Goal: Find specific page/section: Find specific page/section

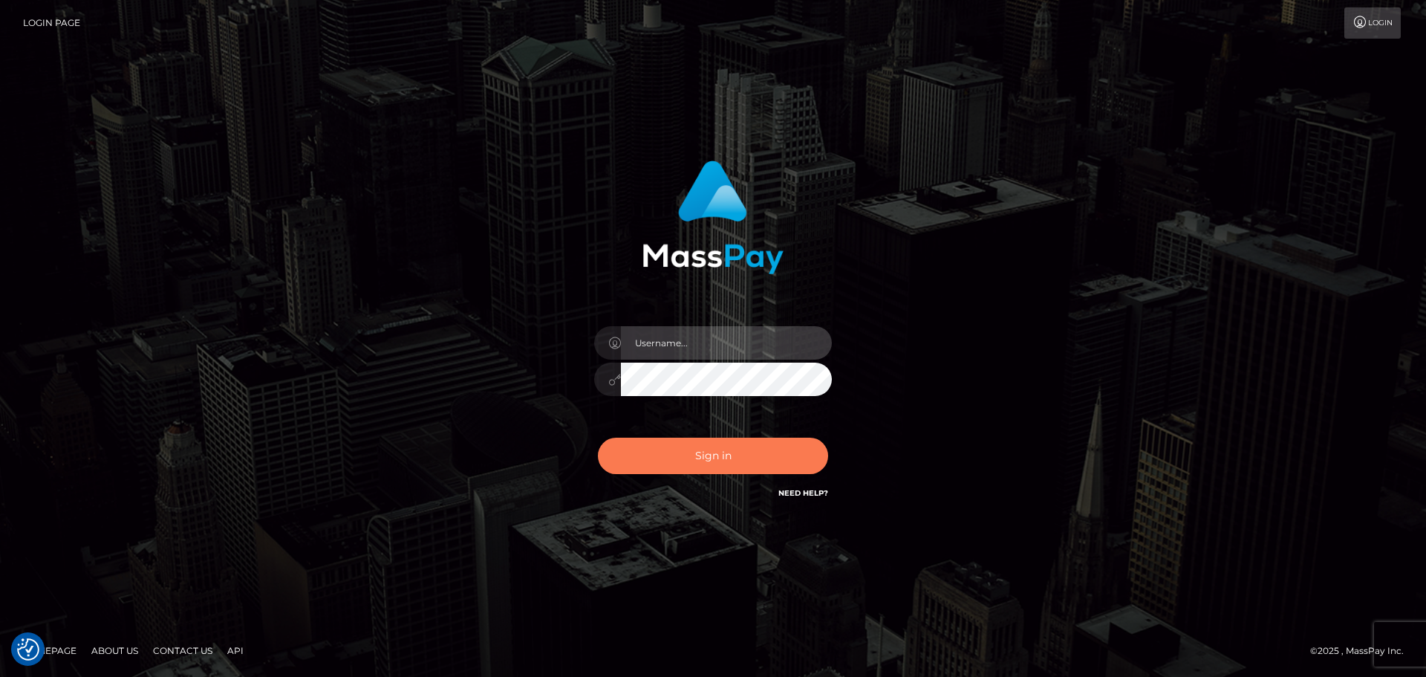
type input "Bedis"
click at [755, 460] on button "Sign in" at bounding box center [713, 455] width 230 height 36
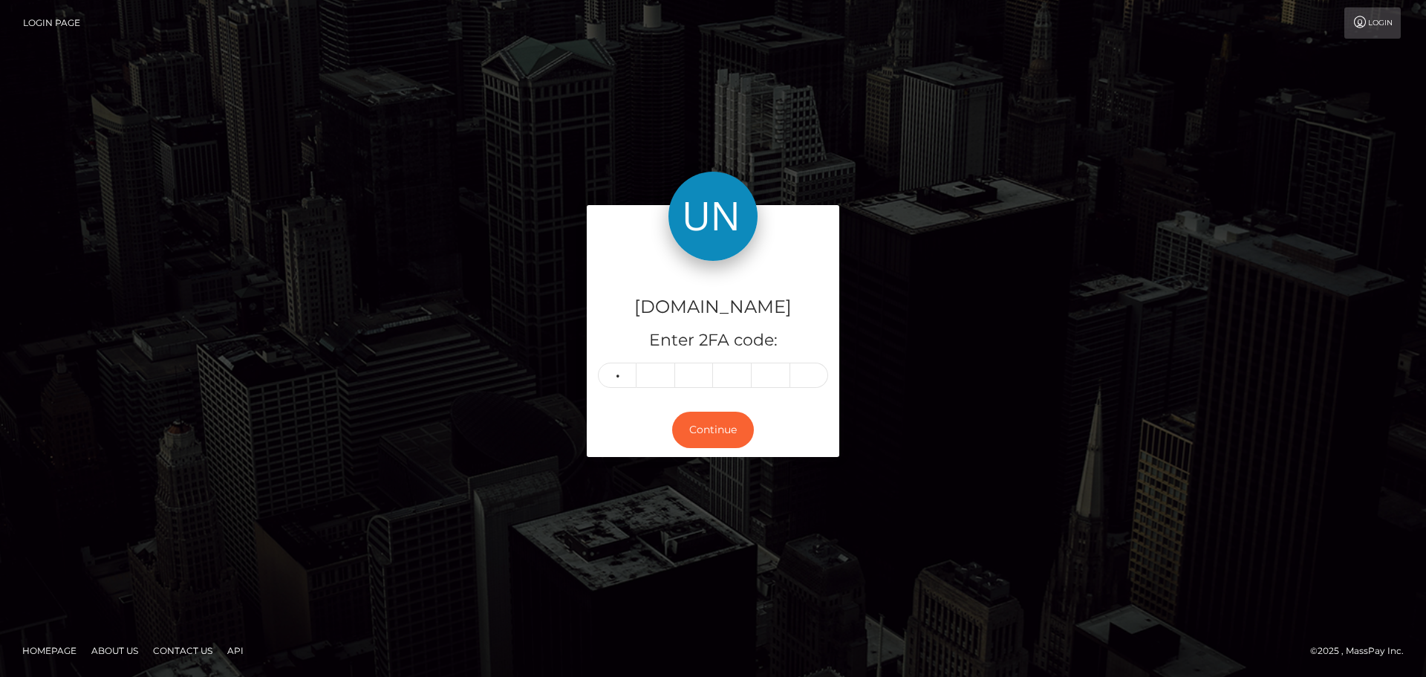
type input "3"
type input "6"
type input "2"
type input "4"
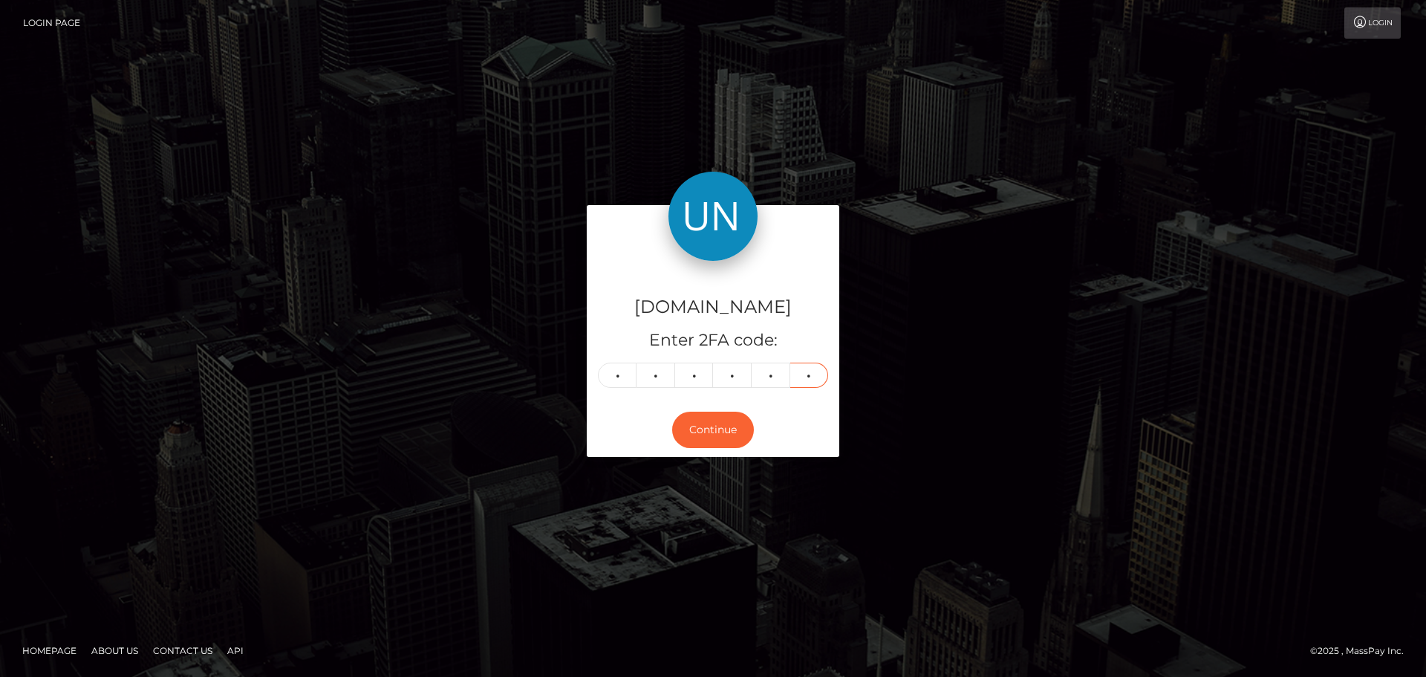
type input "6"
click at [994, 317] on div "Unlockt.me Enter 2FA code: 3 6 6 2 4 6 366246 Continue" at bounding box center [713, 338] width 847 height 267
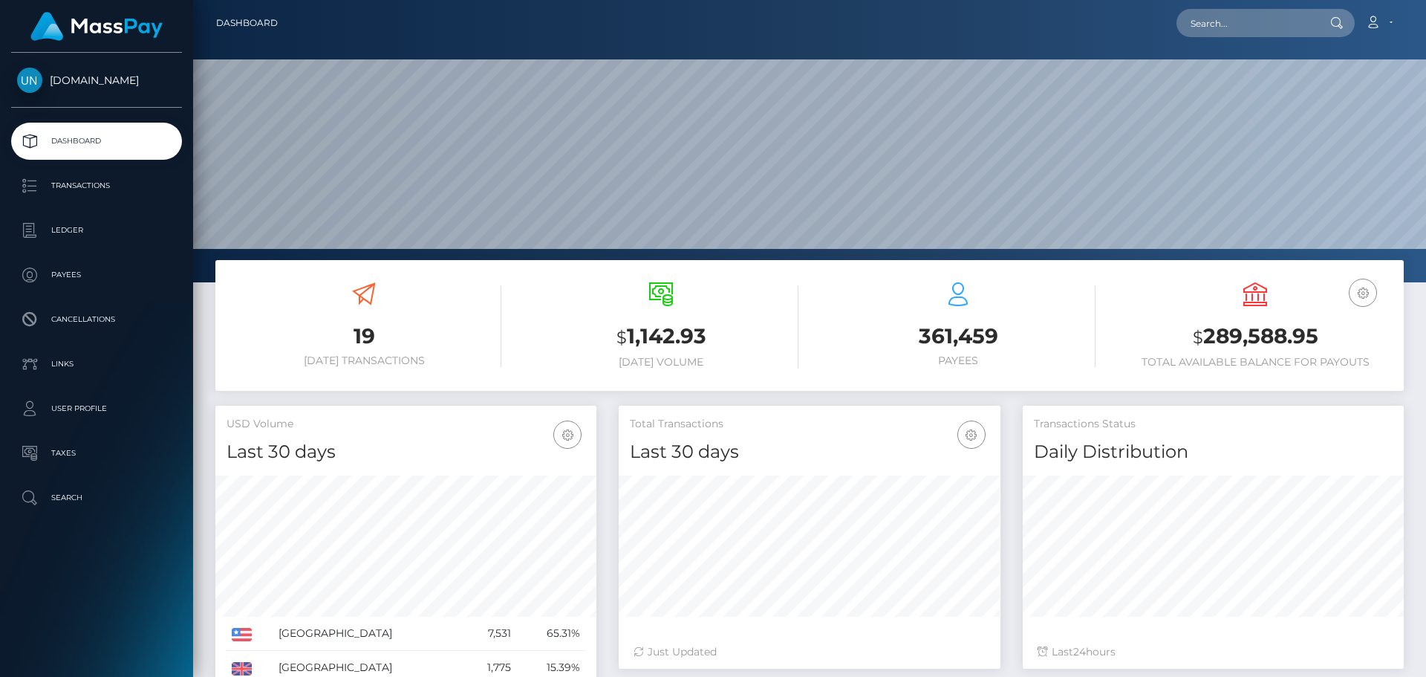
scroll to position [264, 382]
click at [1237, 27] on input "text" at bounding box center [1246, 23] width 140 height 28
paste input "622c22ca-cd67-43f2-8361-6577b16cbe7a"
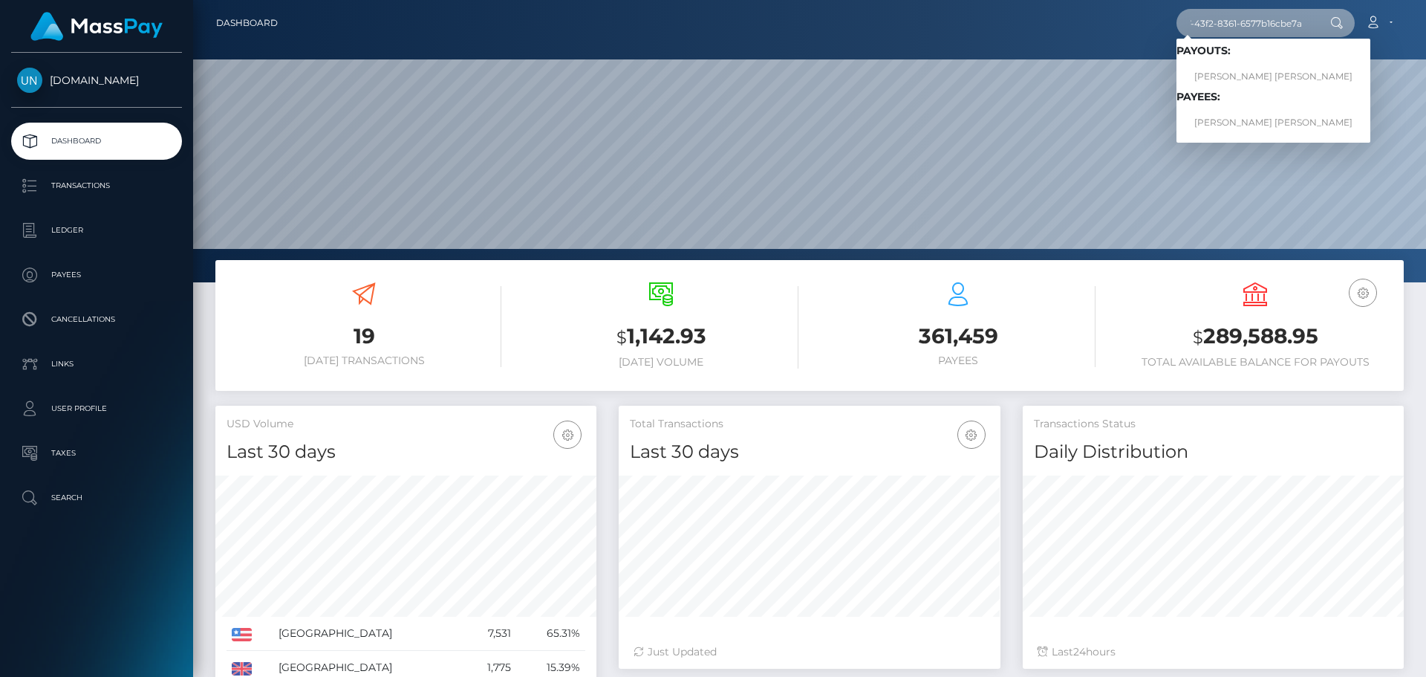
type input "622c22ca-cd67-43f2-8361-6577b16cbe7a"
click at [1233, 77] on link "MAHDI MOHAMED SEGHIR YOUSFI" at bounding box center [1273, 76] width 194 height 27
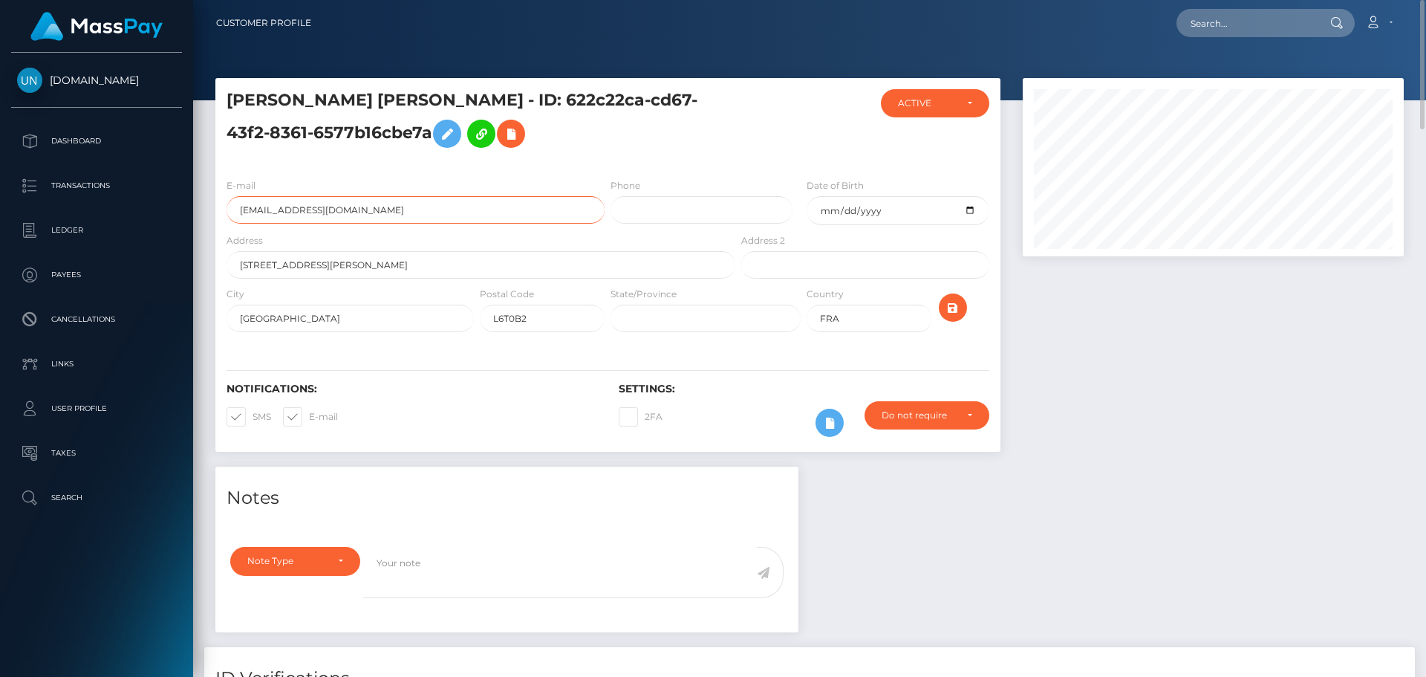
click at [379, 211] on input "mehdiyousfi86@gmail.com" at bounding box center [416, 209] width 378 height 27
click at [617, 156] on div "MAHDI MOHAMED SEGHIR YOUSFI - ID: 622c22ca-cd67-43f2-8361-6577b16cbe7a" at bounding box center [476, 127] width 523 height 77
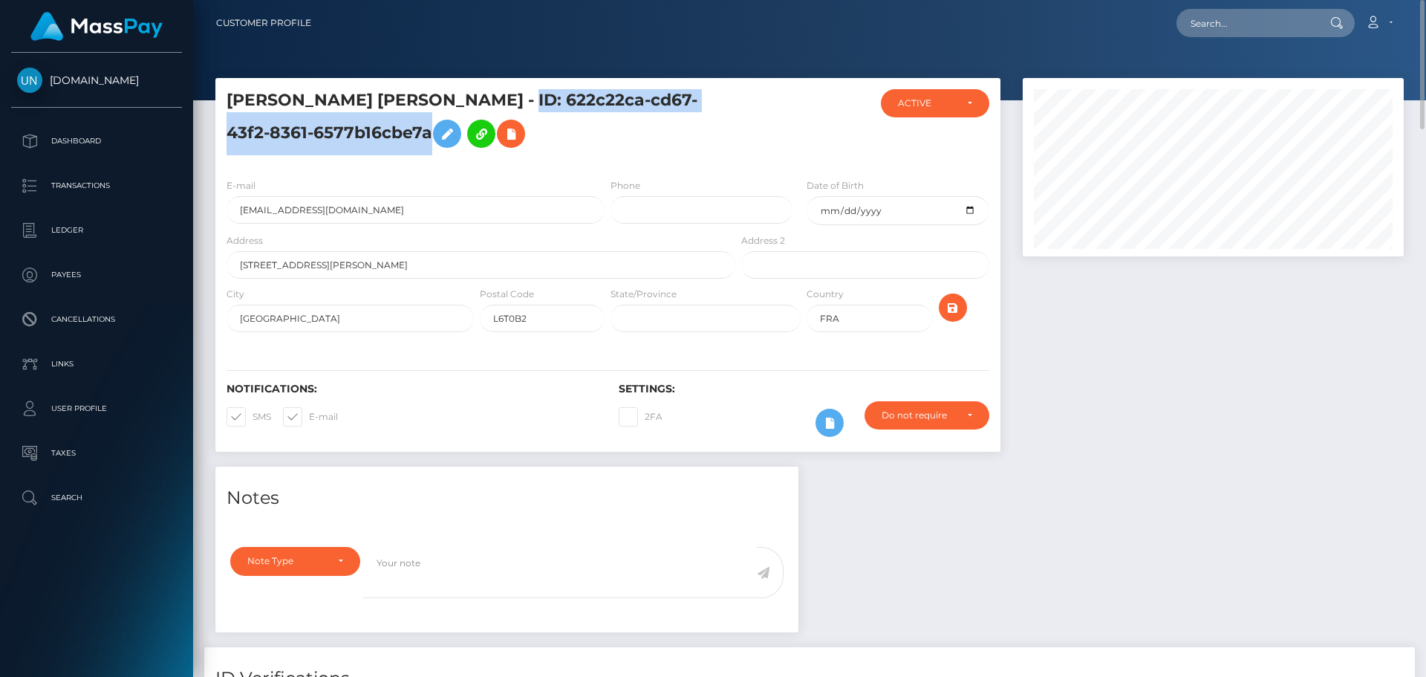
drag, startPoint x: 540, startPoint y: 97, endPoint x: 433, endPoint y: 134, distance: 113.5
click at [433, 134] on h5 "MAHDI MOHAMED SEGHIR YOUSFI - ID: 622c22ca-cd67-43f2-8361-6577b16cbe7a" at bounding box center [477, 122] width 501 height 66
copy h5 "ID: 622c22ca-cd67-43f2-8361-6577b16cbe7a"
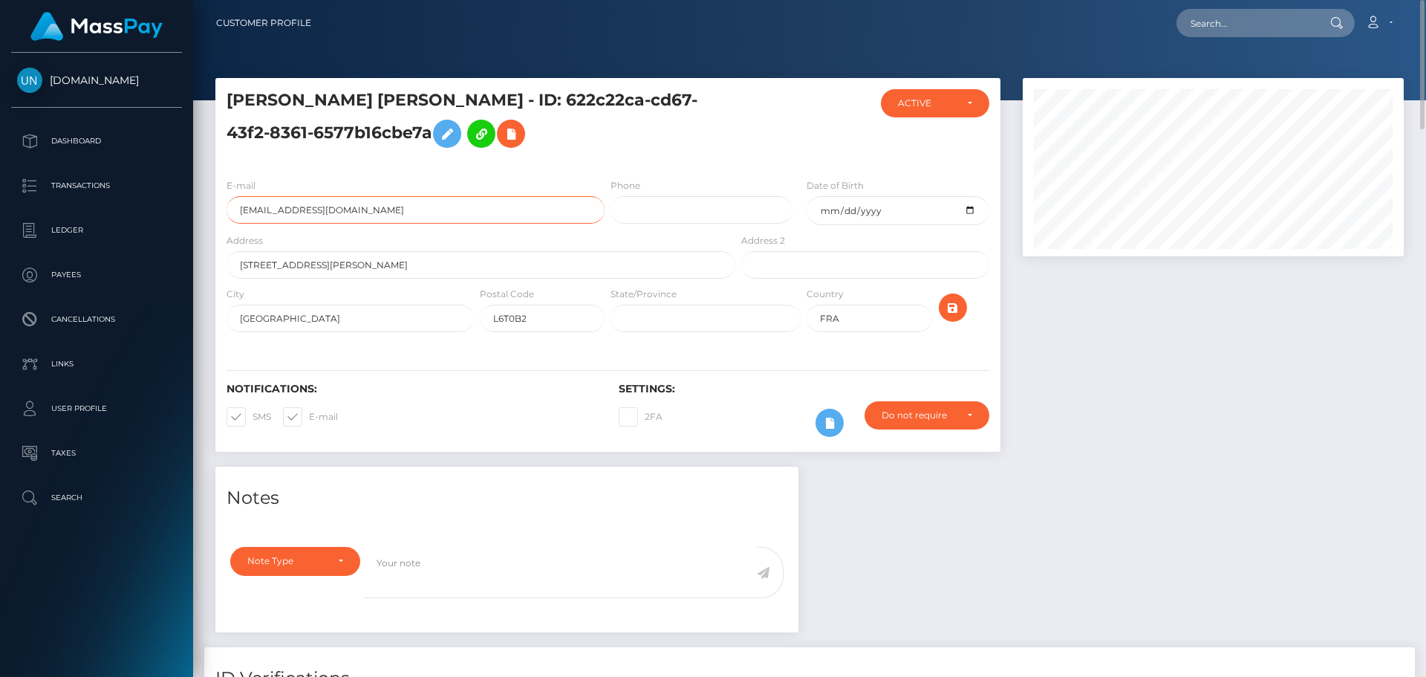
click at [539, 212] on input "mehdiyousfi86@gmail.com" at bounding box center [416, 209] width 378 height 27
click at [437, 212] on input "mehdiyousfi86@gmail.com" at bounding box center [416, 209] width 378 height 27
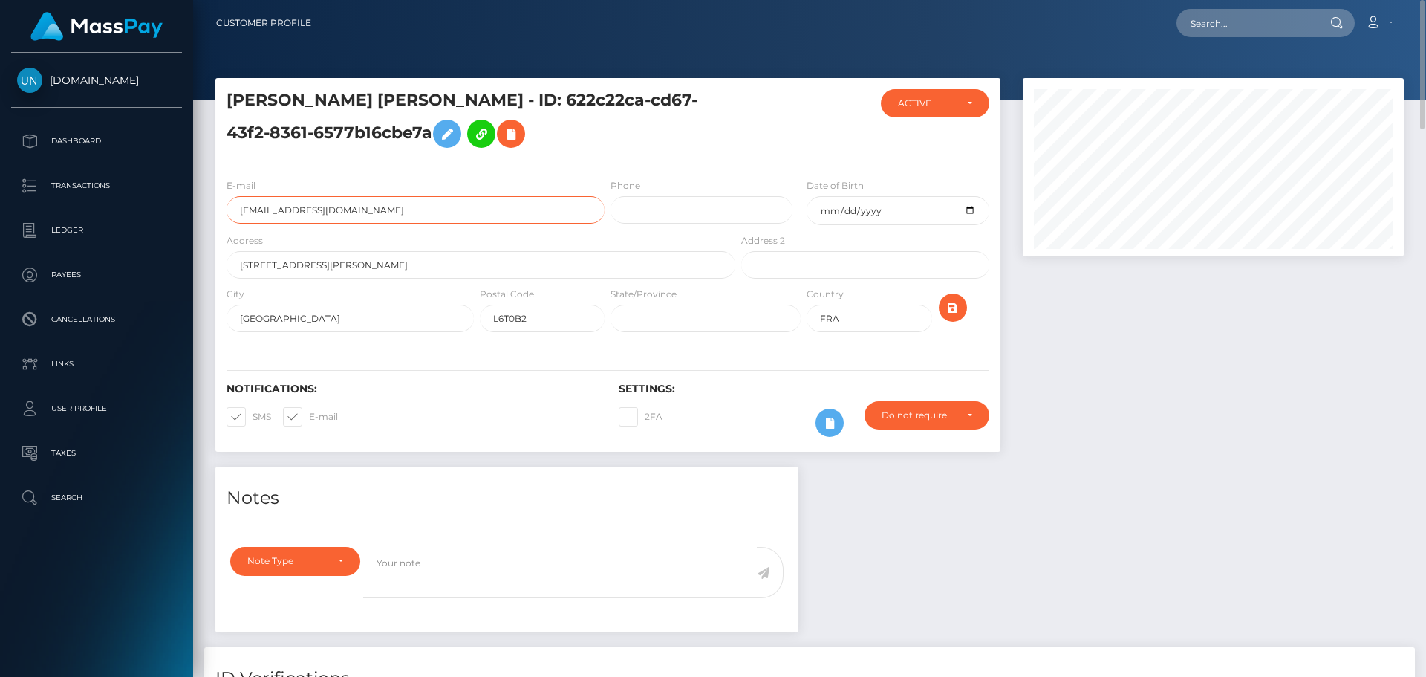
click at [433, 211] on input "mehdiyousfi86@gmail.com" at bounding box center [416, 209] width 378 height 27
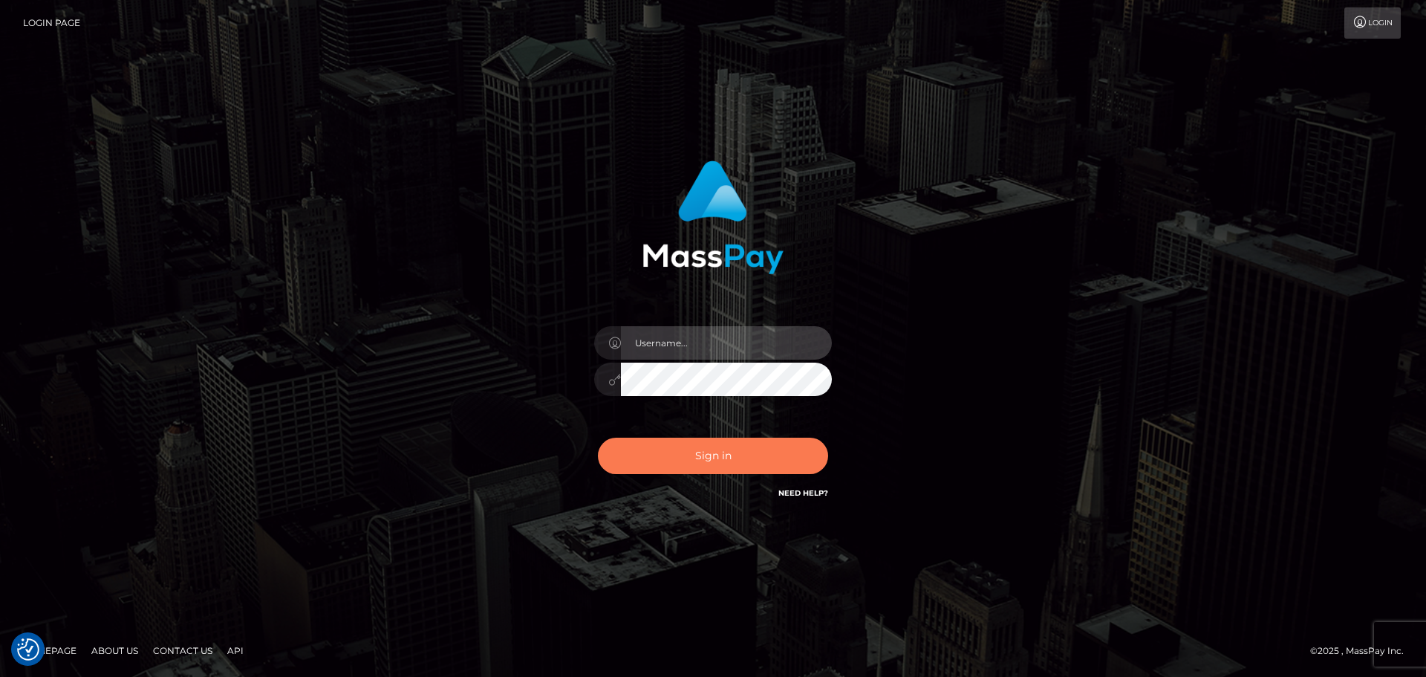
type input "Bedis"
click at [759, 447] on button "Sign in" at bounding box center [713, 455] width 230 height 36
type input "Bedis"
click at [759, 447] on button "Sign in" at bounding box center [713, 455] width 230 height 36
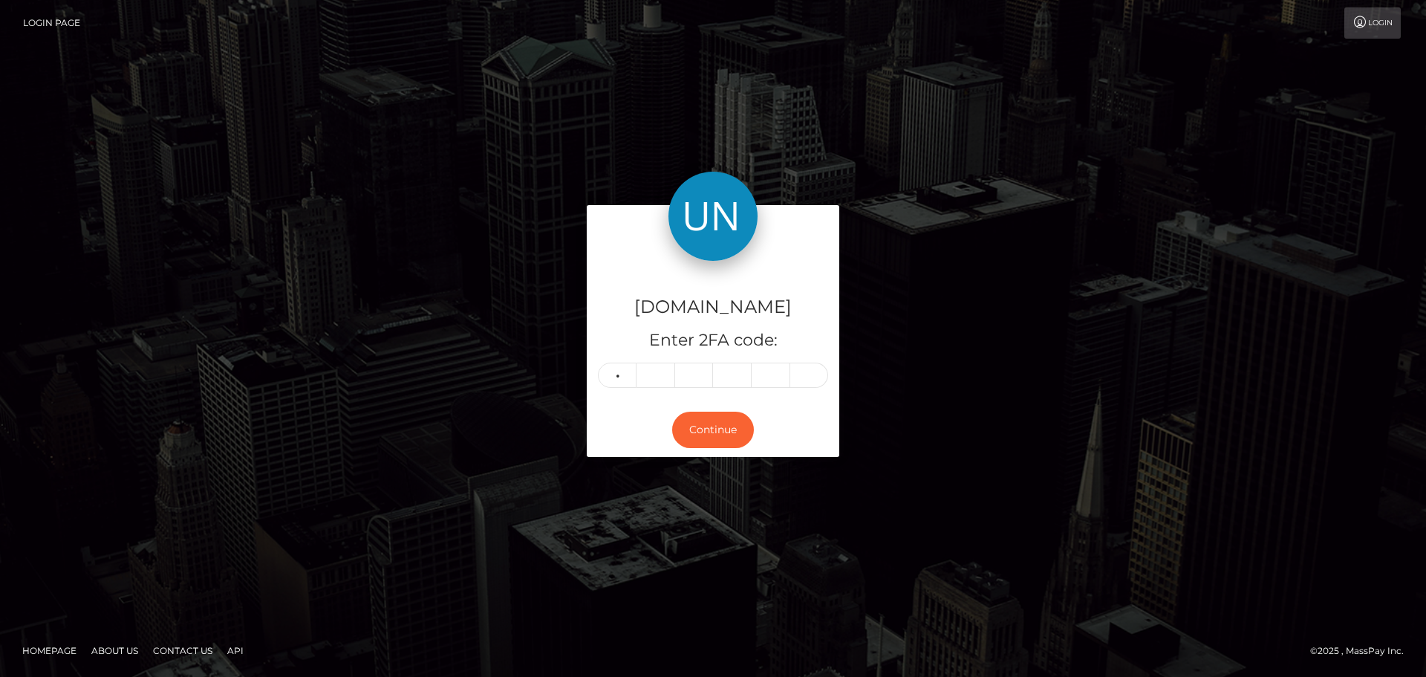
type input "4"
type input "0"
type input "6"
type input "0"
type input "6"
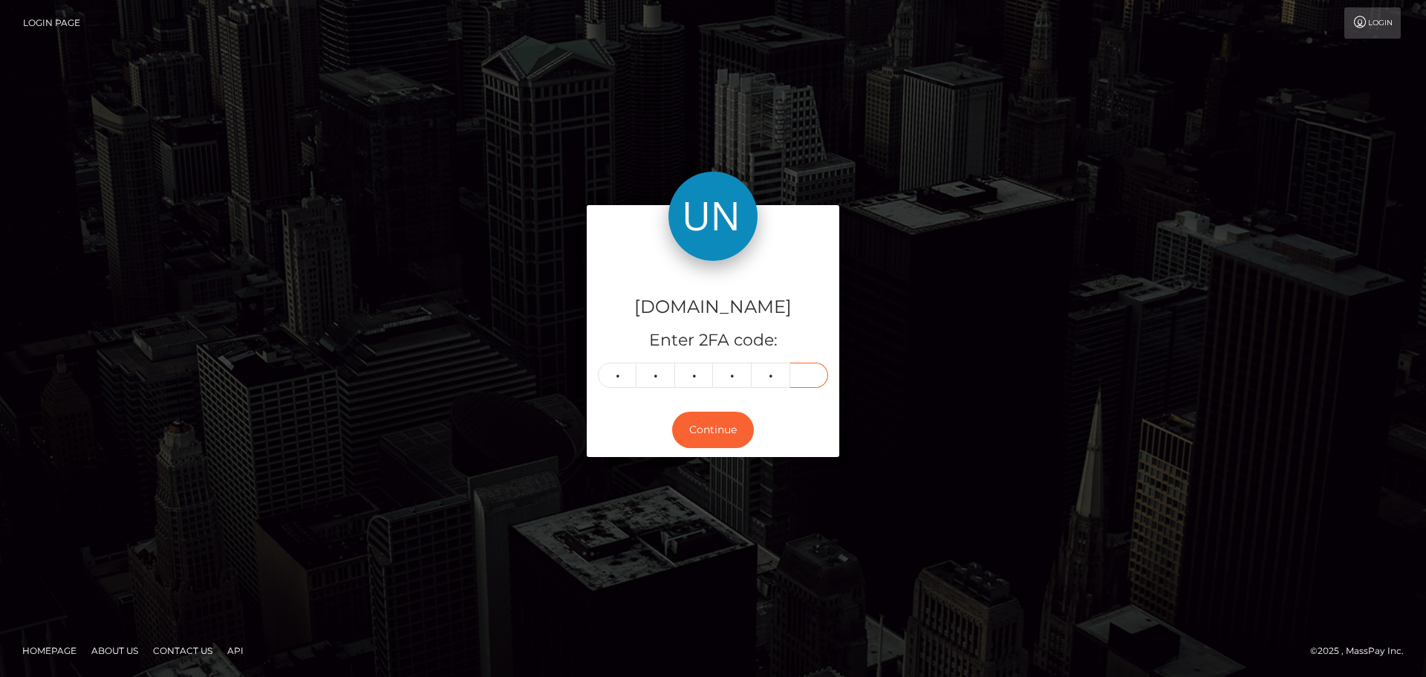
type input "8"
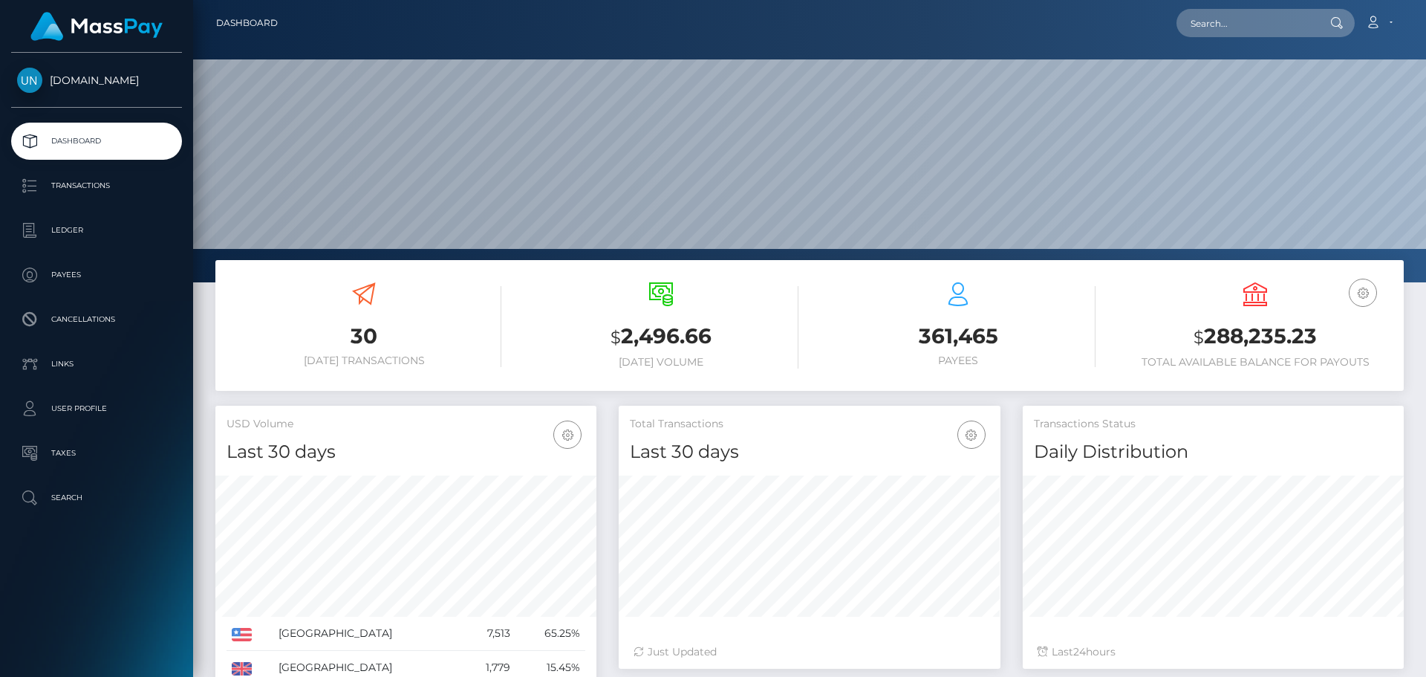
scroll to position [264, 382]
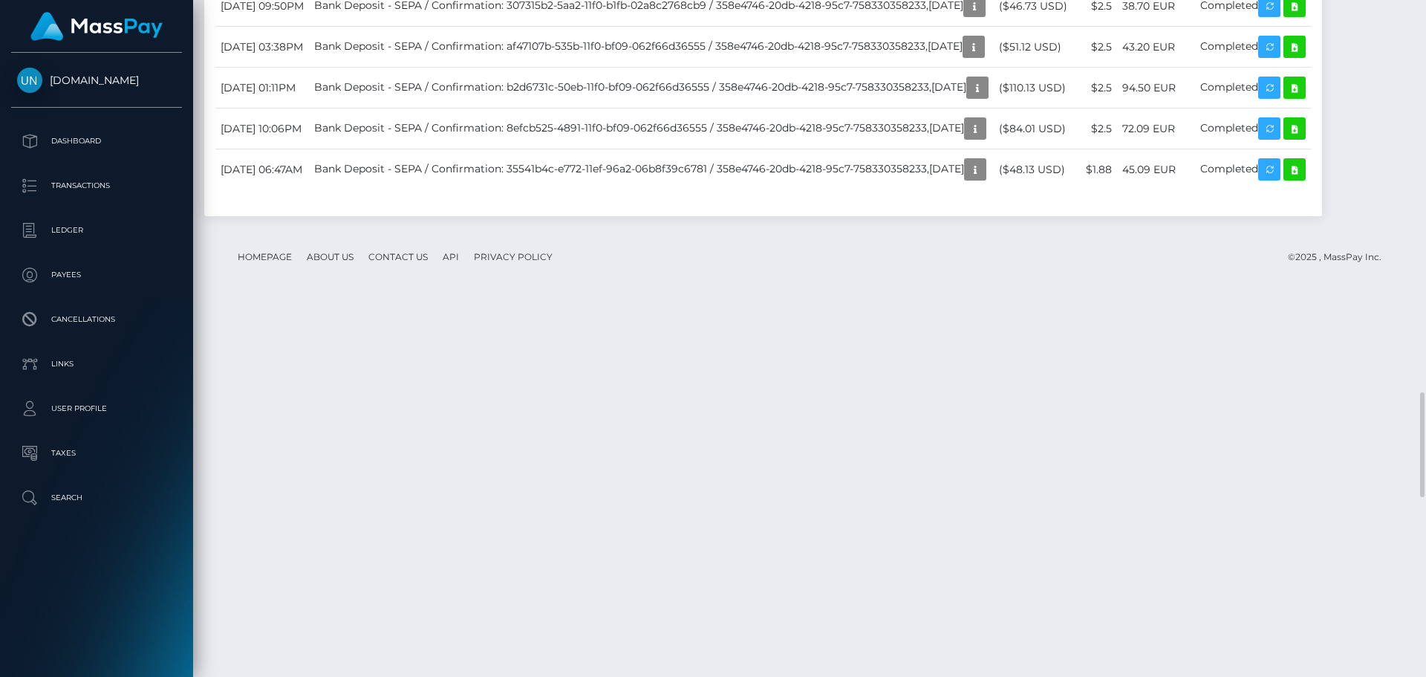
scroll to position [2525, 0]
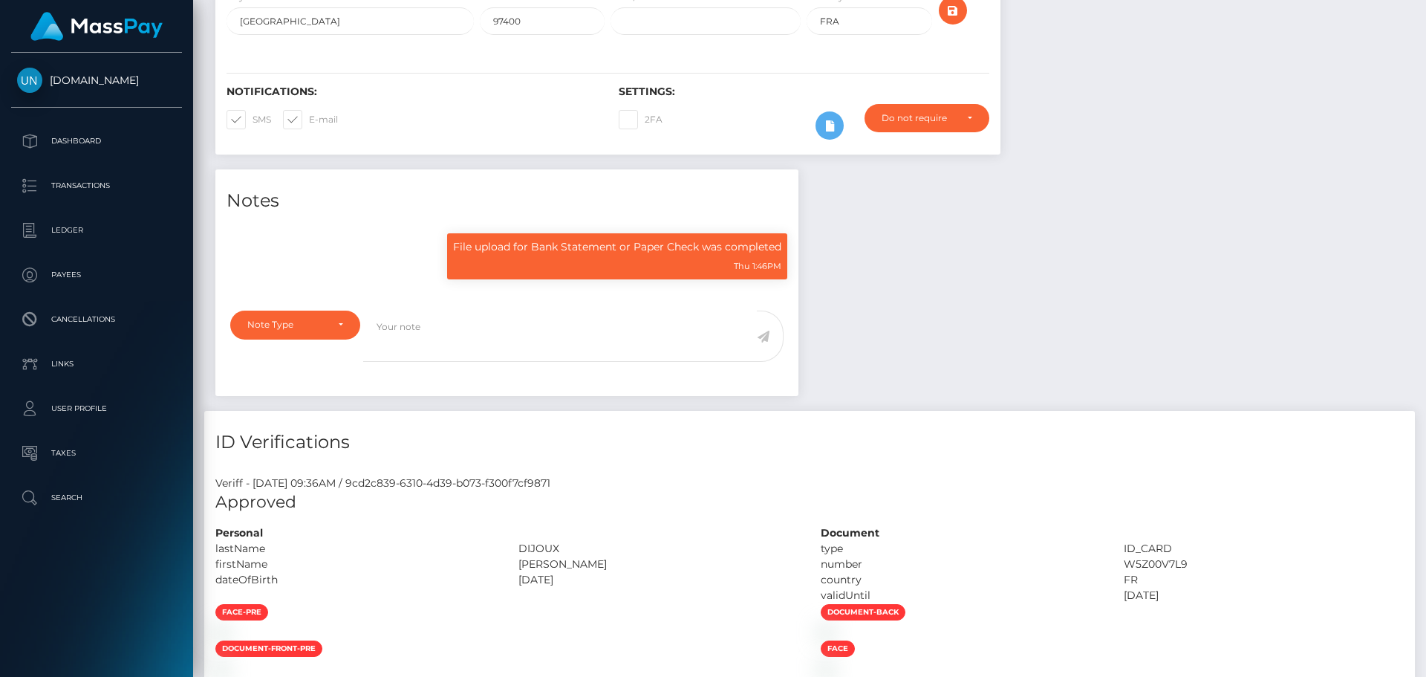
scroll to position [178, 382]
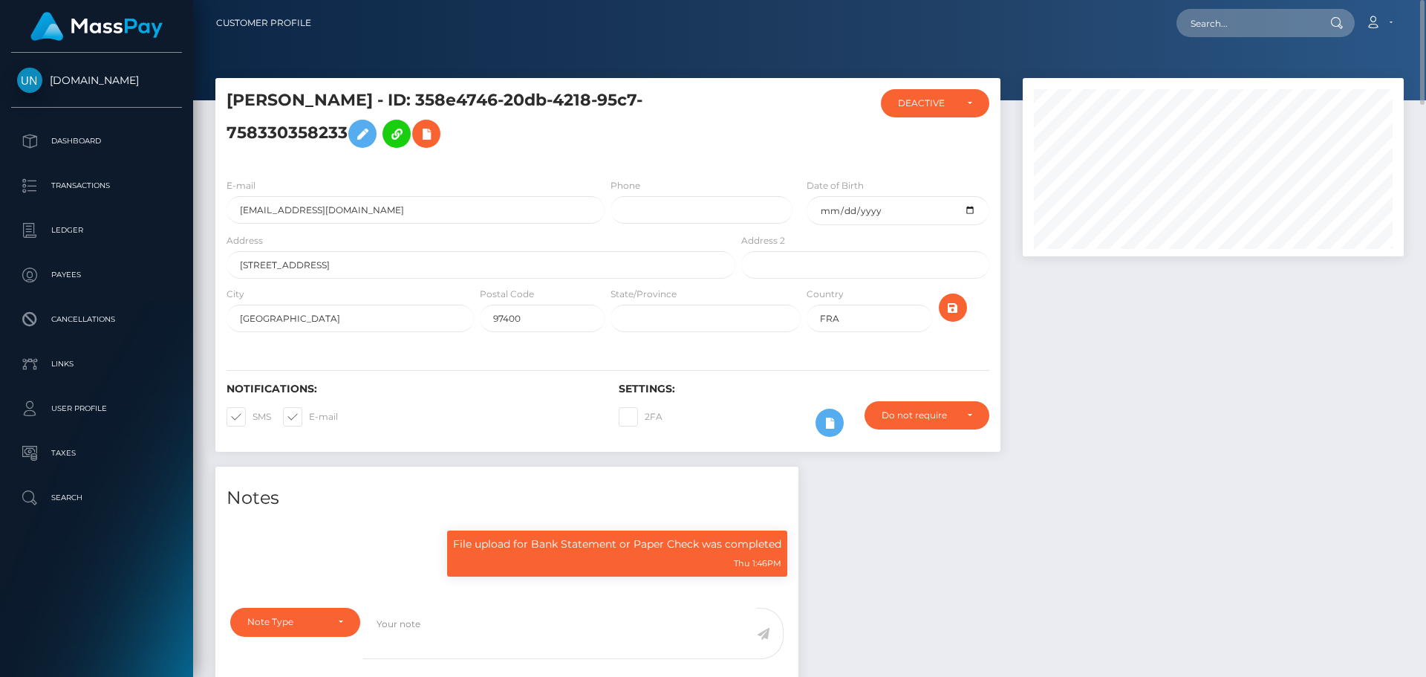
drag, startPoint x: 538, startPoint y: 96, endPoint x: 437, endPoint y: 133, distance: 107.6
click at [437, 133] on h5 "ROMUALD JEAN-PHILIPPE DIJOUX - ID: 358e4746-20db-4218-95c7-758330358233" at bounding box center [477, 122] width 501 height 66
copy h5 "ID: 358e4746-20db-4218-95c7-758330358233"
click at [517, 221] on input "anatabilas@gmail.com" at bounding box center [416, 209] width 378 height 27
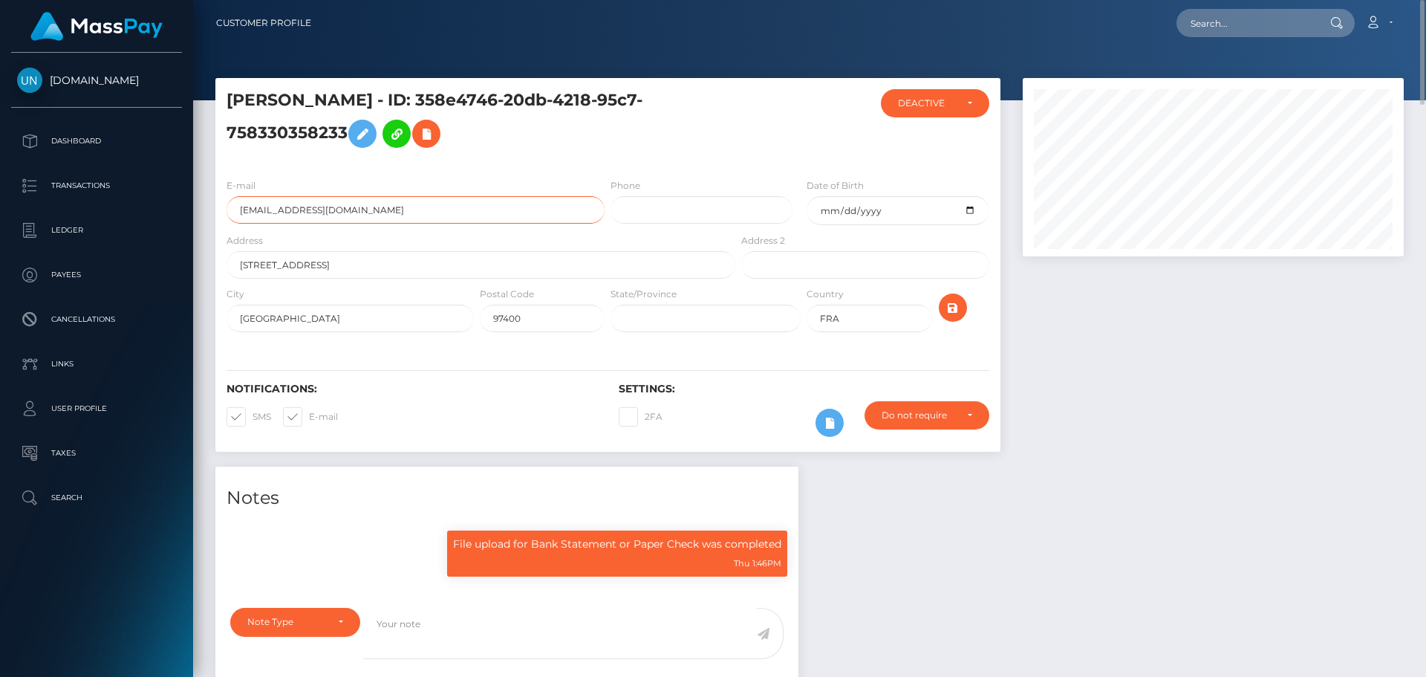
click at [517, 221] on input "anatabilas@gmail.com" at bounding box center [416, 209] width 378 height 27
